Goal: Find specific page/section: Find specific page/section

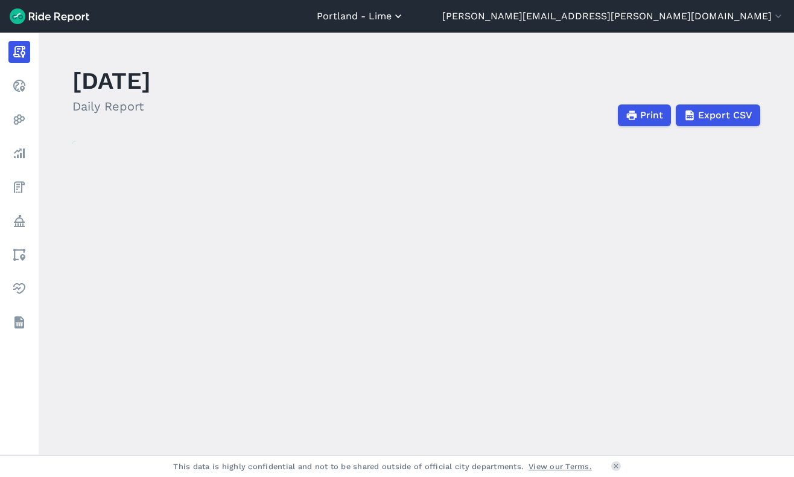
click at [404, 13] on button "Portland - Lime" at bounding box center [360, 16] width 87 height 14
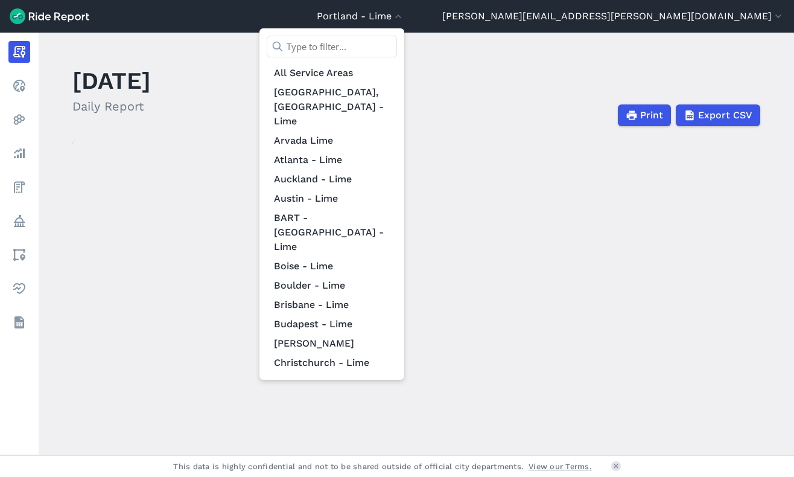
click at [397, 51] on input "text" at bounding box center [332, 47] width 130 height 22
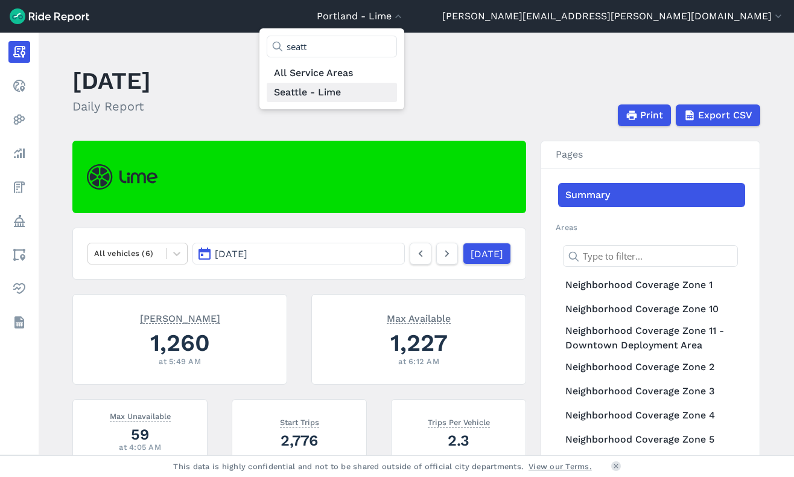
type input "seatt"
click at [397, 99] on link "Seattle - Lime" at bounding box center [332, 92] width 130 height 19
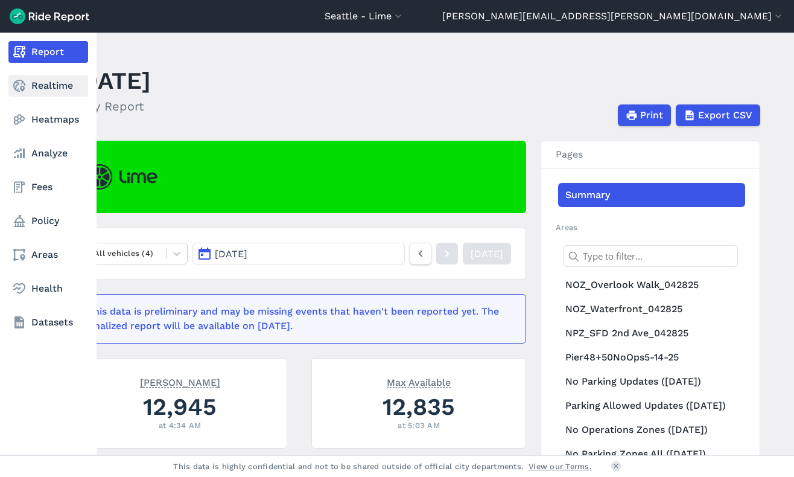
click at [27, 85] on link "Realtime" at bounding box center [48, 86] width 80 height 22
